Goal: Information Seeking & Learning: Understand process/instructions

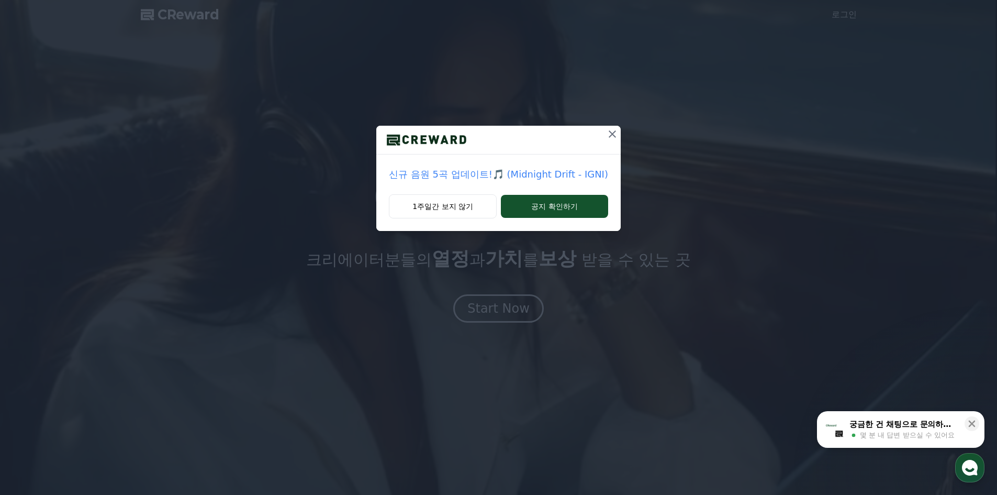
click at [612, 131] on icon at bounding box center [612, 134] width 13 height 13
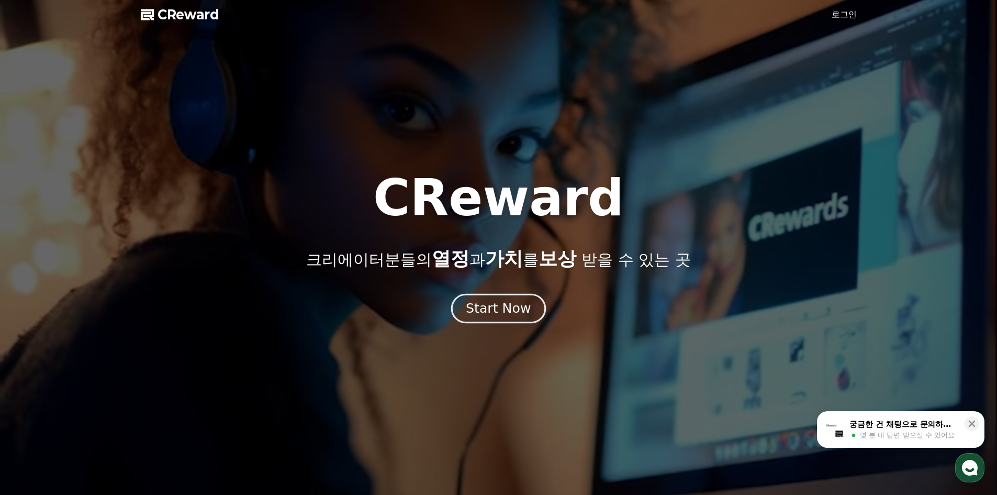
click at [522, 295] on button "Start Now" at bounding box center [498, 308] width 95 height 30
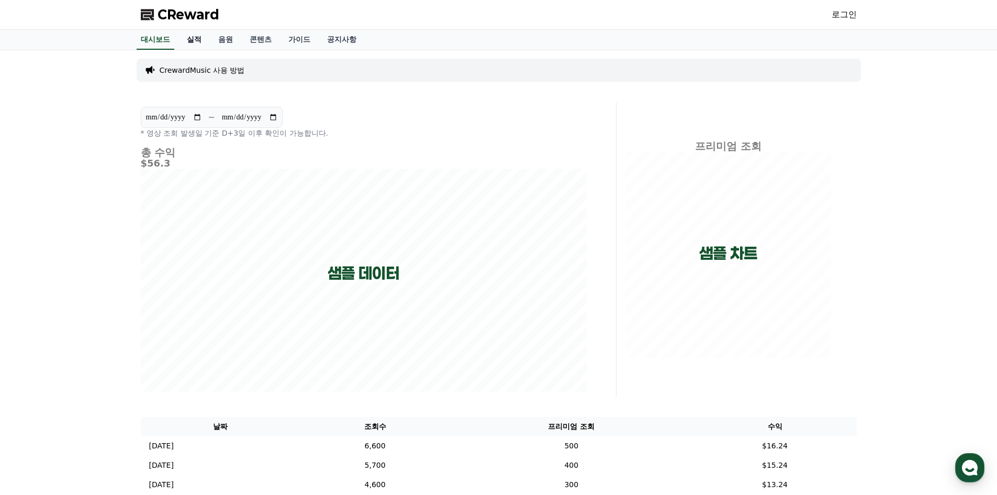
click at [196, 41] on link "실적" at bounding box center [194, 40] width 31 height 20
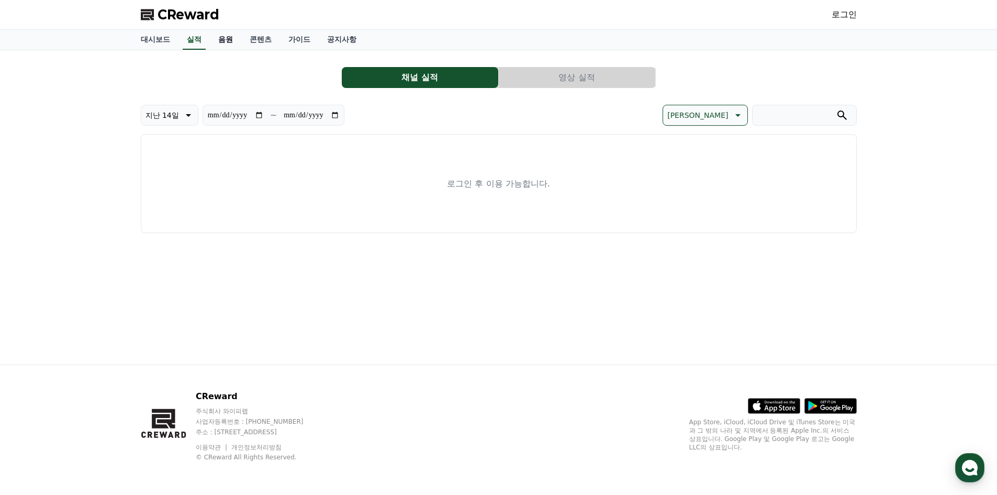
click at [220, 39] on link "음원" at bounding box center [225, 40] width 31 height 20
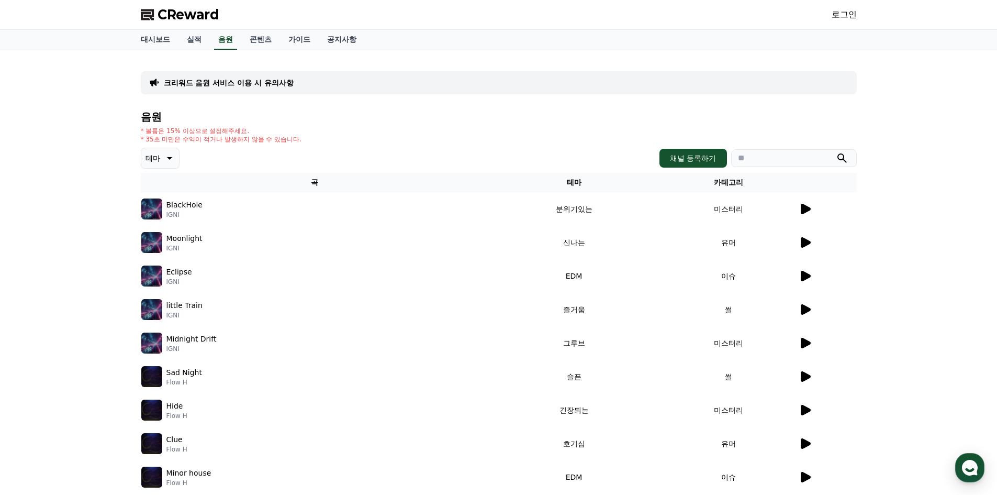
click at [810, 246] on icon at bounding box center [805, 242] width 13 height 13
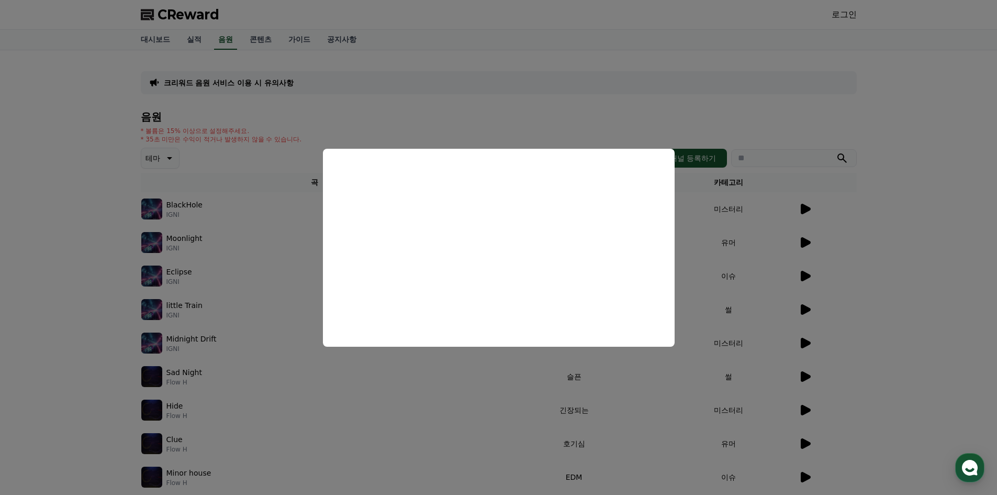
click at [61, 252] on button "close modal" at bounding box center [498, 247] width 997 height 495
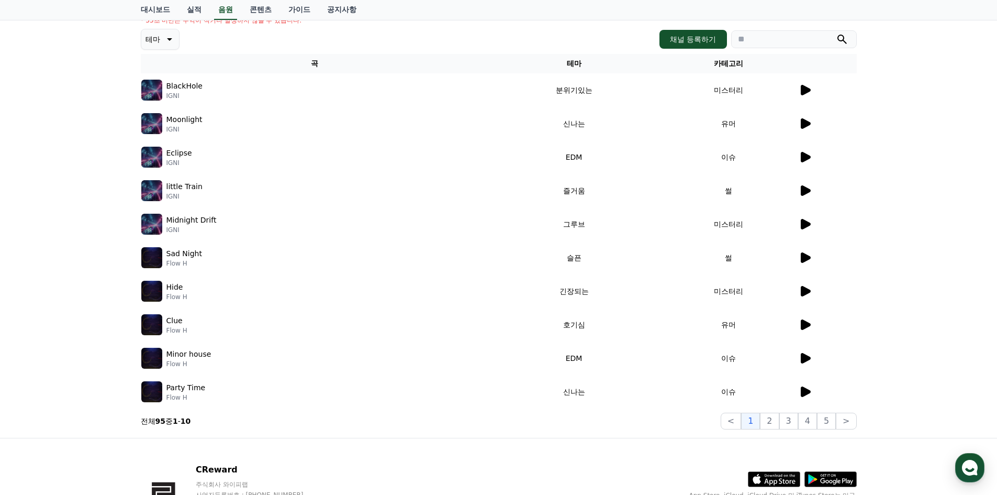
scroll to position [157, 0]
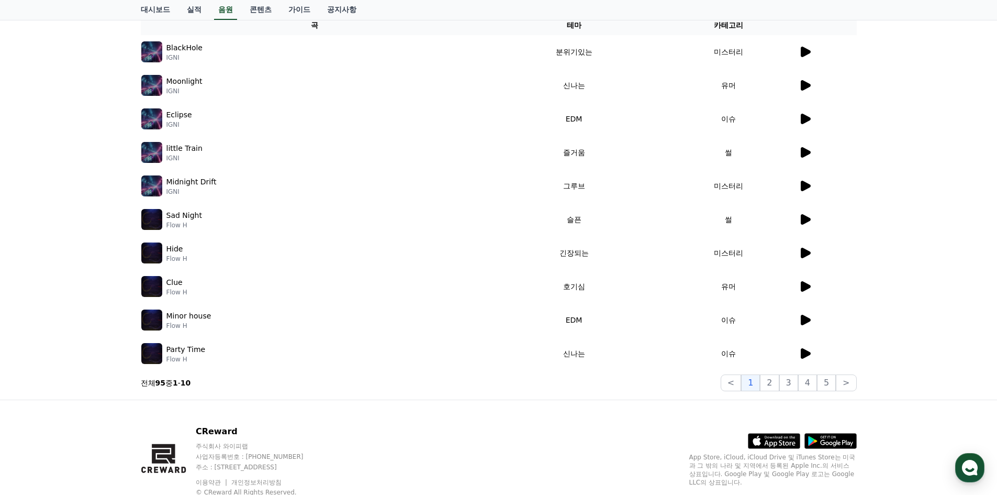
click at [807, 288] on icon at bounding box center [806, 286] width 10 height 10
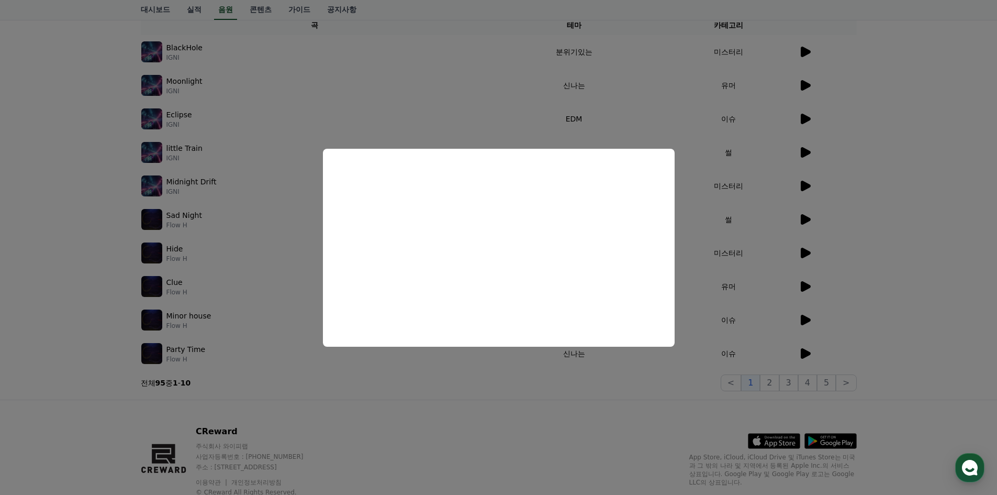
click at [63, 206] on button "close modal" at bounding box center [498, 247] width 997 height 495
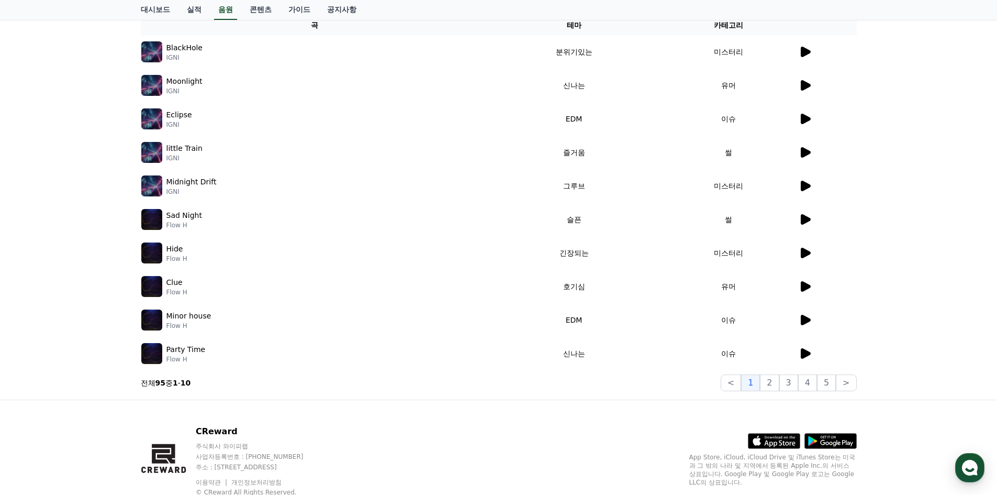
click at [804, 152] on icon at bounding box center [806, 152] width 10 height 10
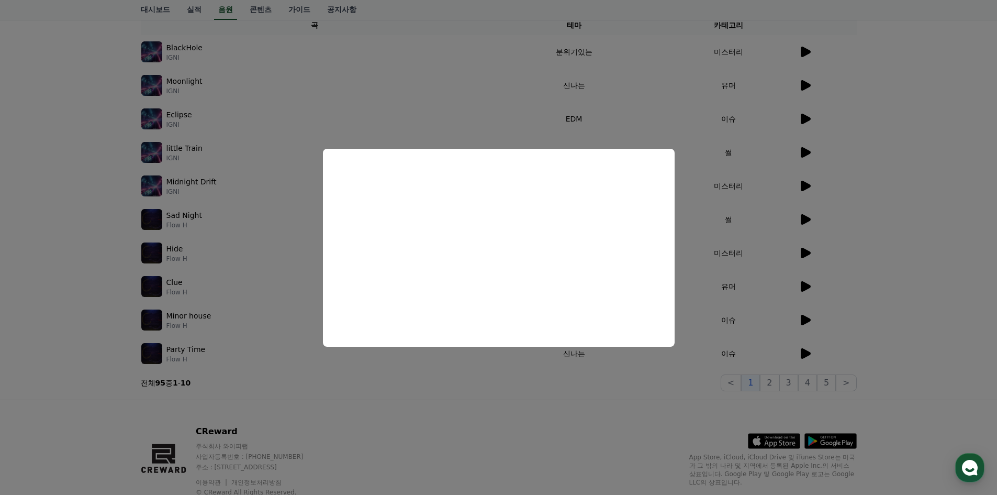
click at [799, 352] on button "close modal" at bounding box center [498, 247] width 997 height 495
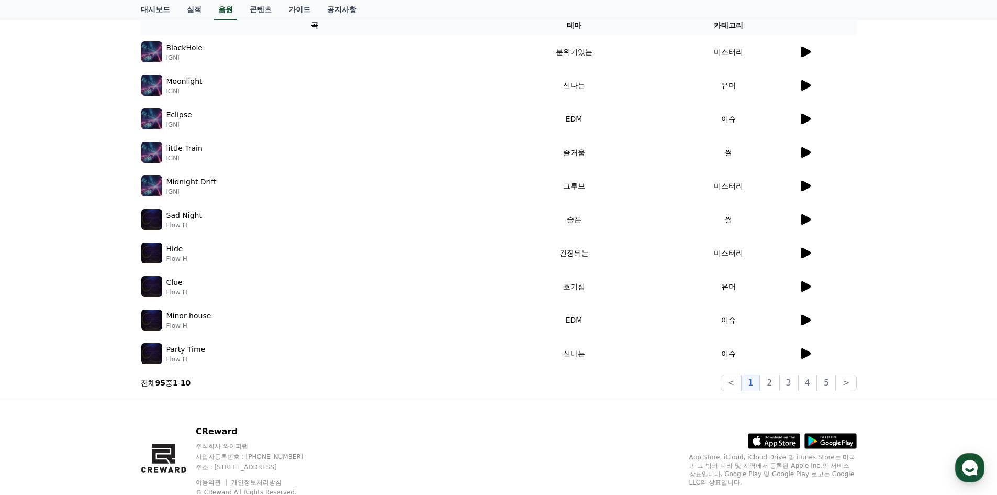
click at [800, 353] on icon at bounding box center [805, 353] width 13 height 13
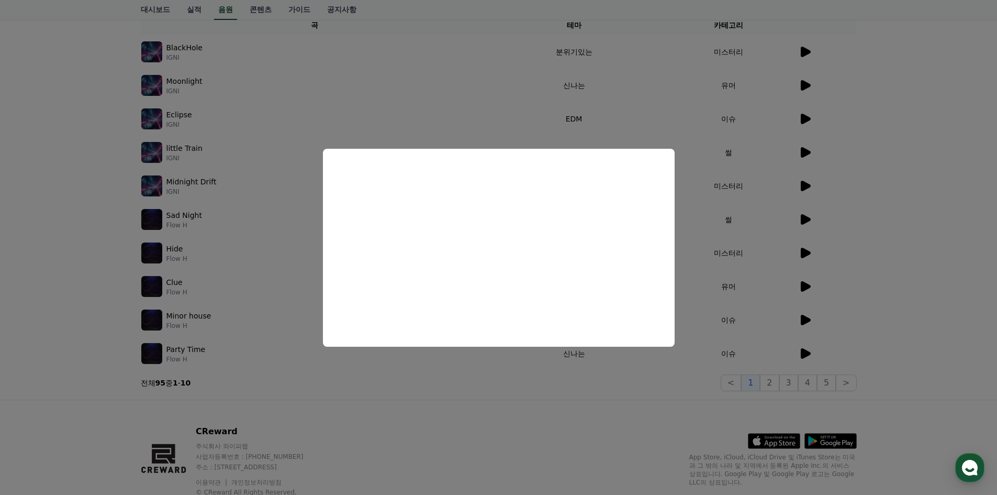
click at [102, 367] on button "close modal" at bounding box center [498, 247] width 997 height 495
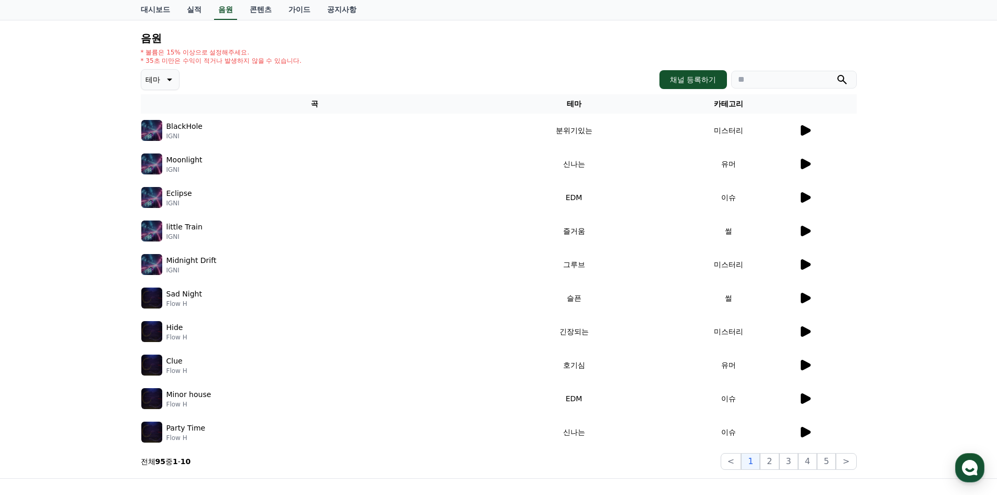
scroll to position [0, 0]
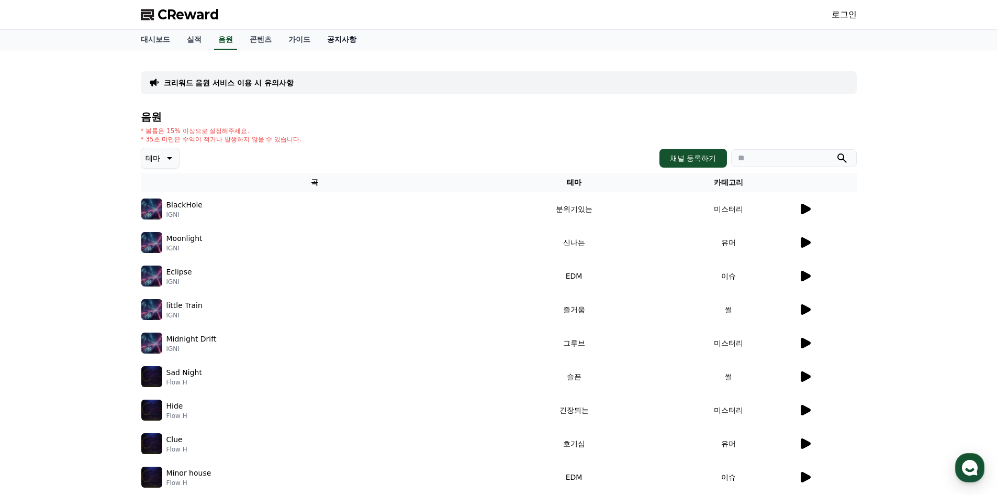
click at [340, 37] on link "공지사항" at bounding box center [342, 40] width 46 height 20
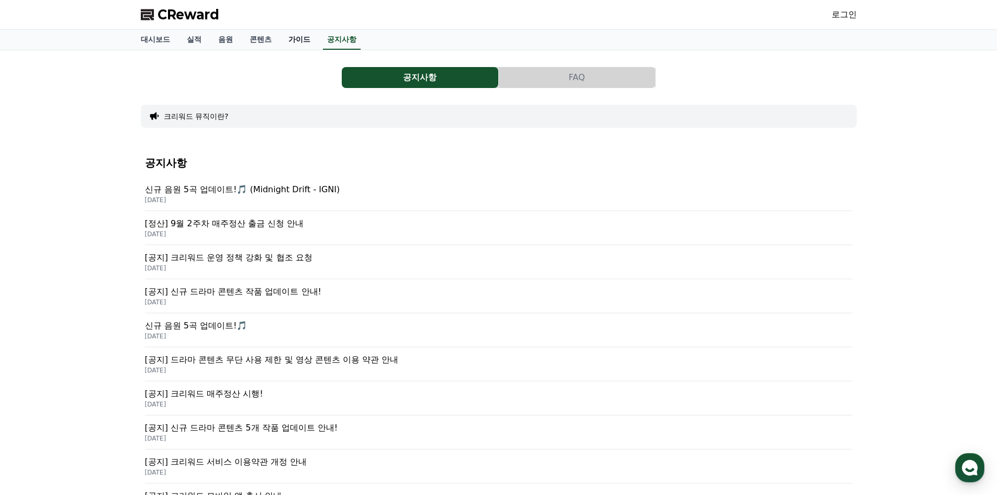
click at [297, 41] on link "가이드" at bounding box center [299, 40] width 39 height 20
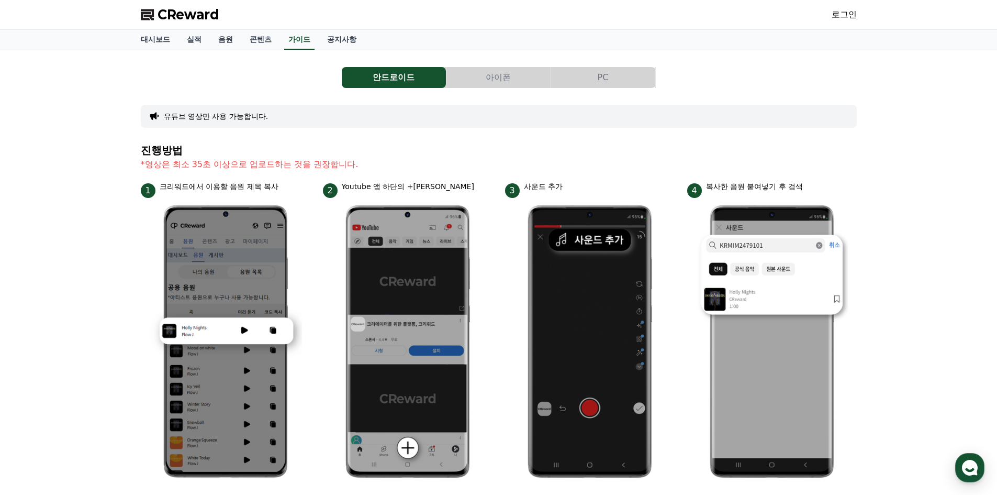
drag, startPoint x: 151, startPoint y: 166, endPoint x: 329, endPoint y: 165, distance: 178.5
click at [329, 165] on p "*영상은 최소 35초 이상으로 업로드하는 것을 권장합니다." at bounding box center [499, 164] width 716 height 13
drag, startPoint x: 341, startPoint y: 188, endPoint x: 461, endPoint y: 193, distance: 120.0
click at [461, 193] on div "2 Youtube 앱 하단의 +[PERSON_NAME]" at bounding box center [408, 189] width 170 height 17
drag, startPoint x: 169, startPoint y: 184, endPoint x: 253, endPoint y: 187, distance: 84.3
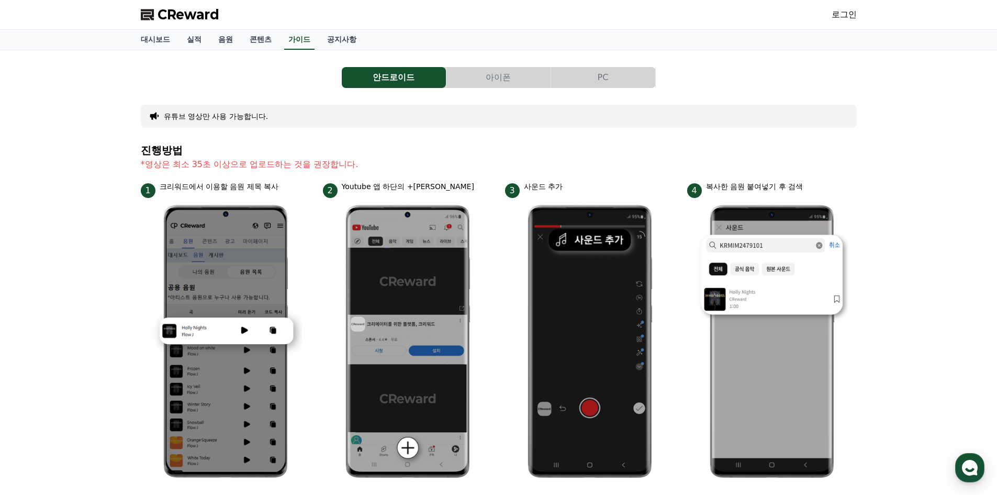
click at [253, 187] on p "크리워드에서 이용할 음원 제목 복사" at bounding box center [219, 186] width 119 height 11
drag, startPoint x: 227, startPoint y: 16, endPoint x: 155, endPoint y: 14, distance: 71.8
click at [155, 14] on div "CReward 로그인" at bounding box center [498, 14] width 733 height 29
copy span "CReward"
